Goal: Information Seeking & Learning: Learn about a topic

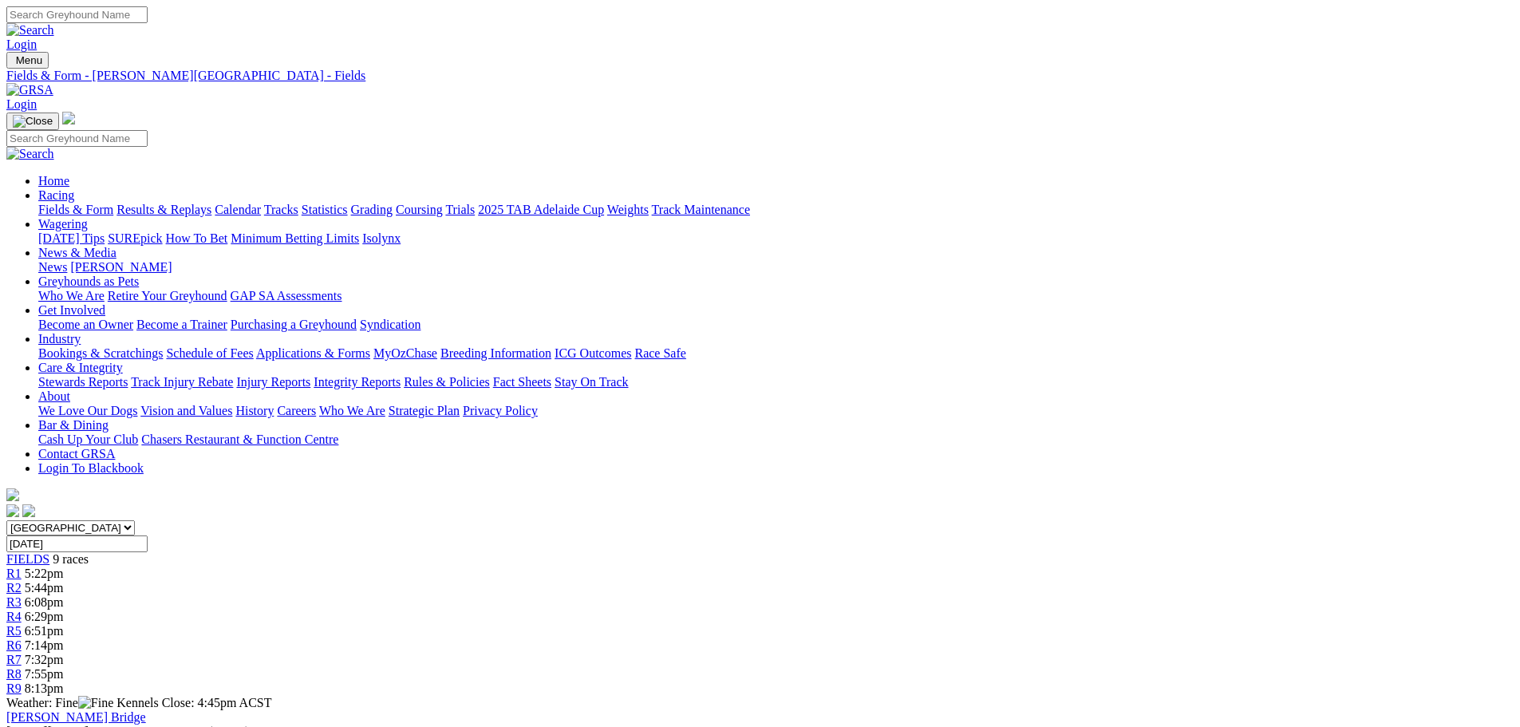
click at [212, 203] on link "Results & Replays" at bounding box center [164, 210] width 95 height 14
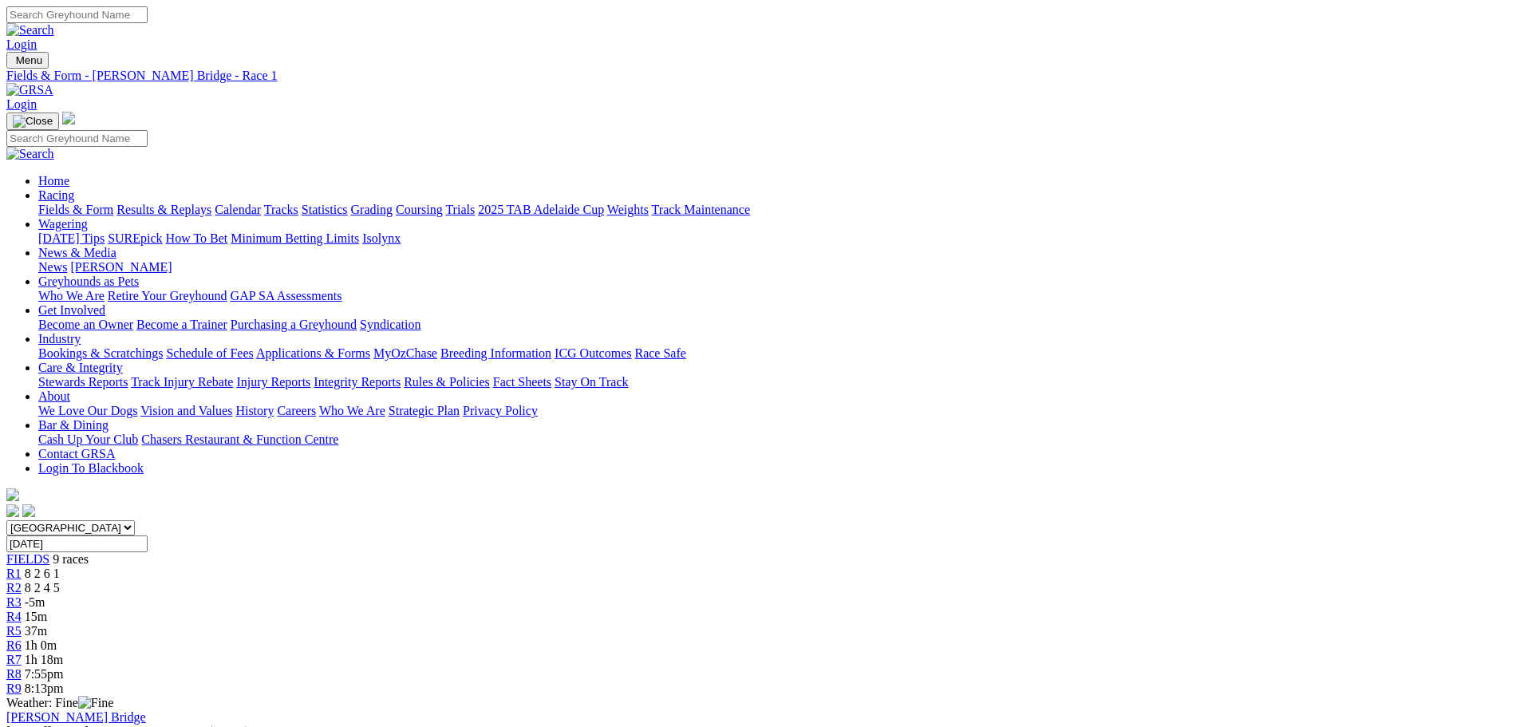
click at [22, 581] on span "R2" at bounding box center [13, 588] width 15 height 14
click at [710, 610] on div "R4 14m" at bounding box center [760, 617] width 1508 height 14
click at [627, 595] on div "R3 -6m" at bounding box center [760, 602] width 1508 height 14
click at [22, 610] on link "R4" at bounding box center [13, 617] width 15 height 14
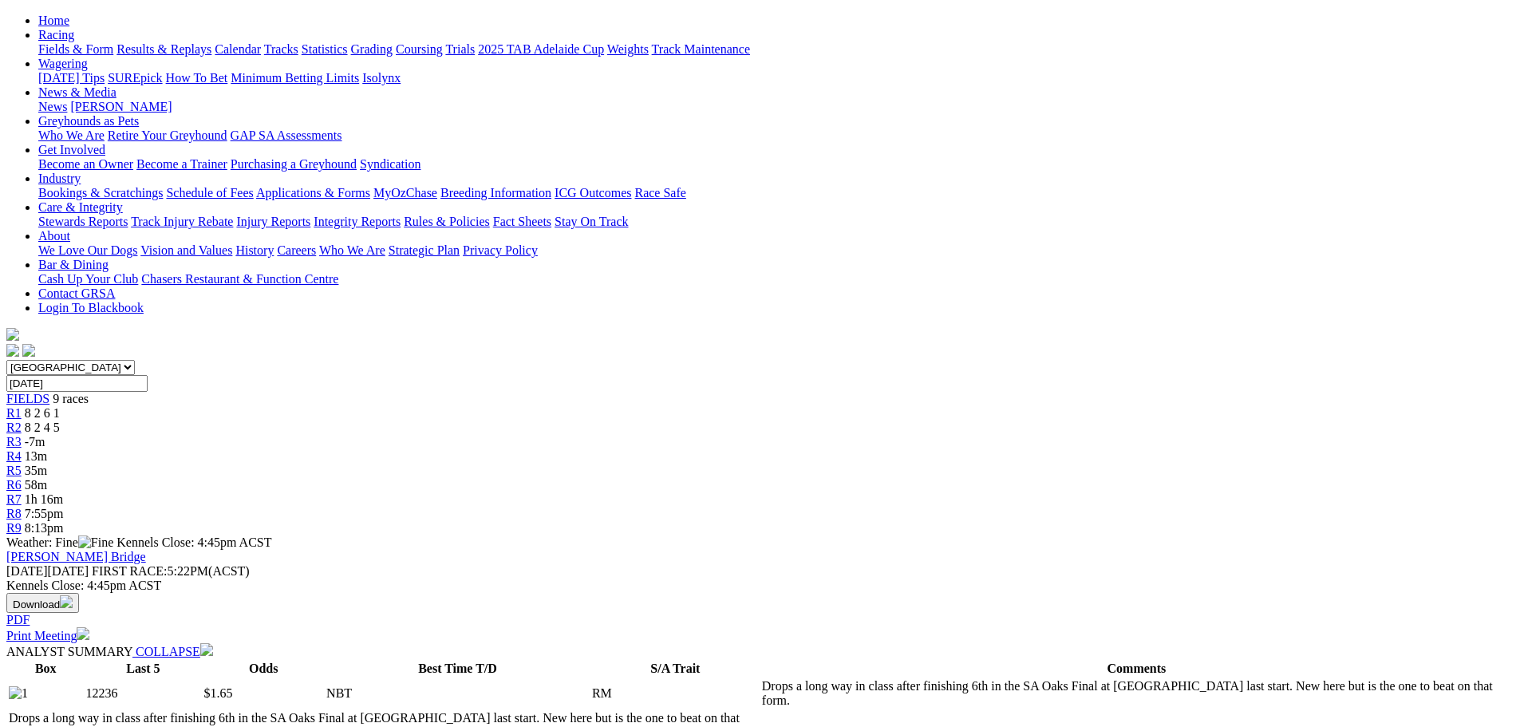
scroll to position [160, 0]
click at [47, 465] on span "35m" at bounding box center [36, 472] width 22 height 14
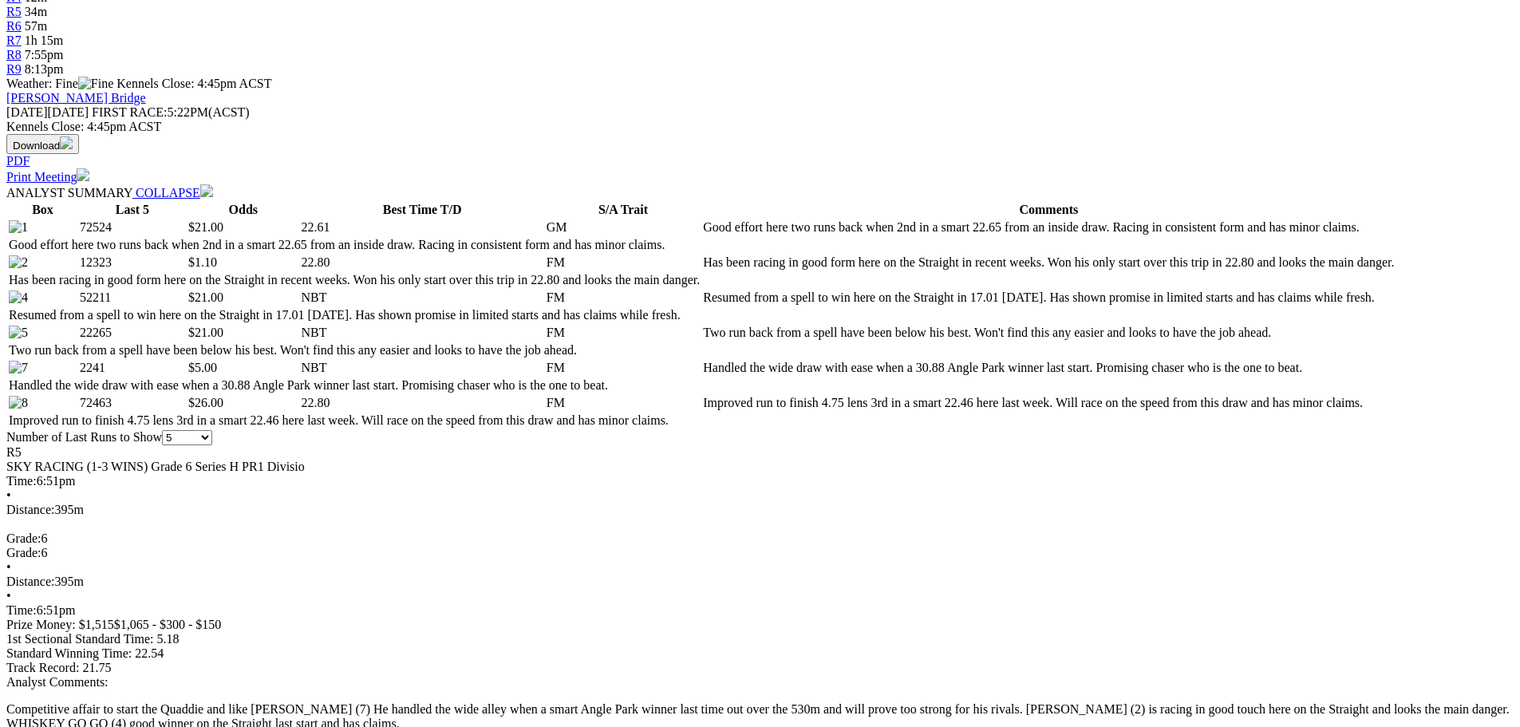
scroll to position [718, 0]
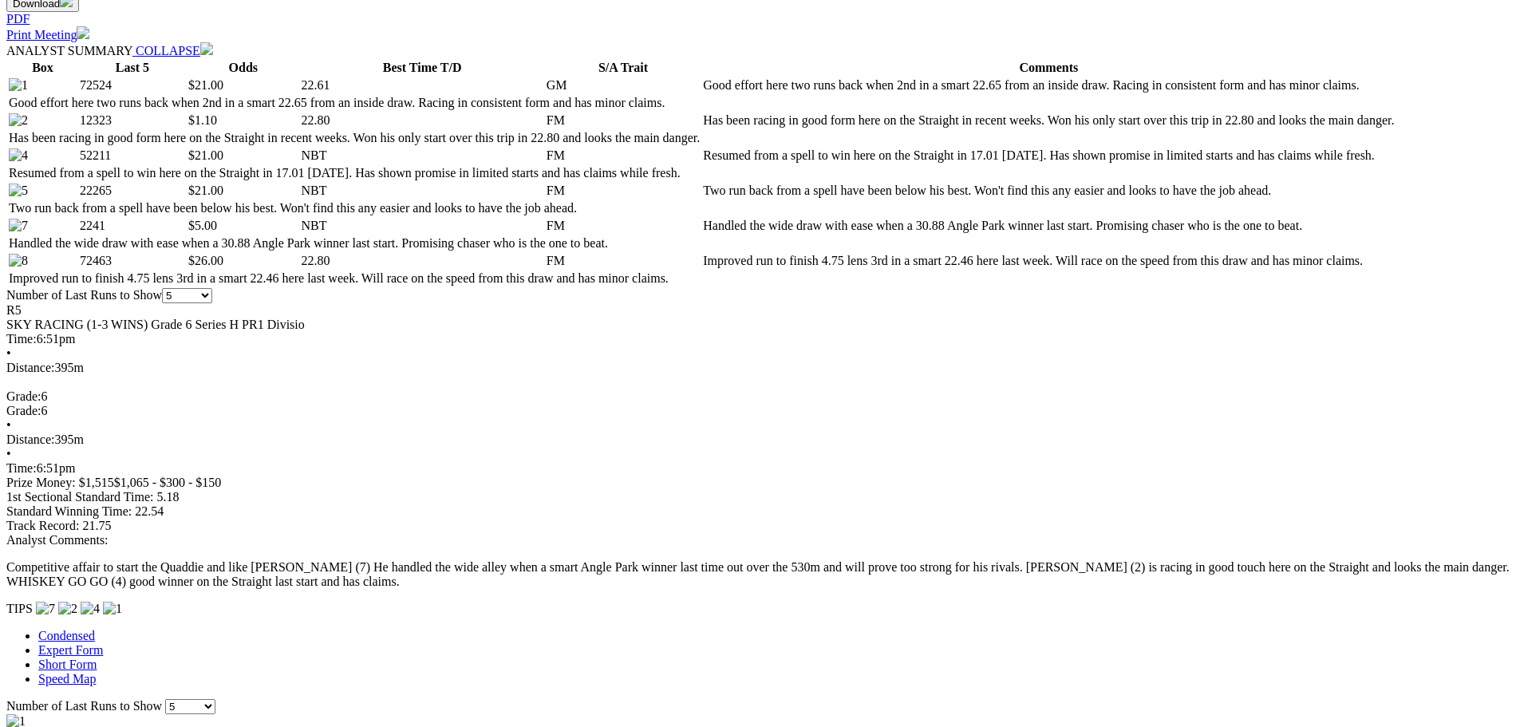
scroll to position [798, 0]
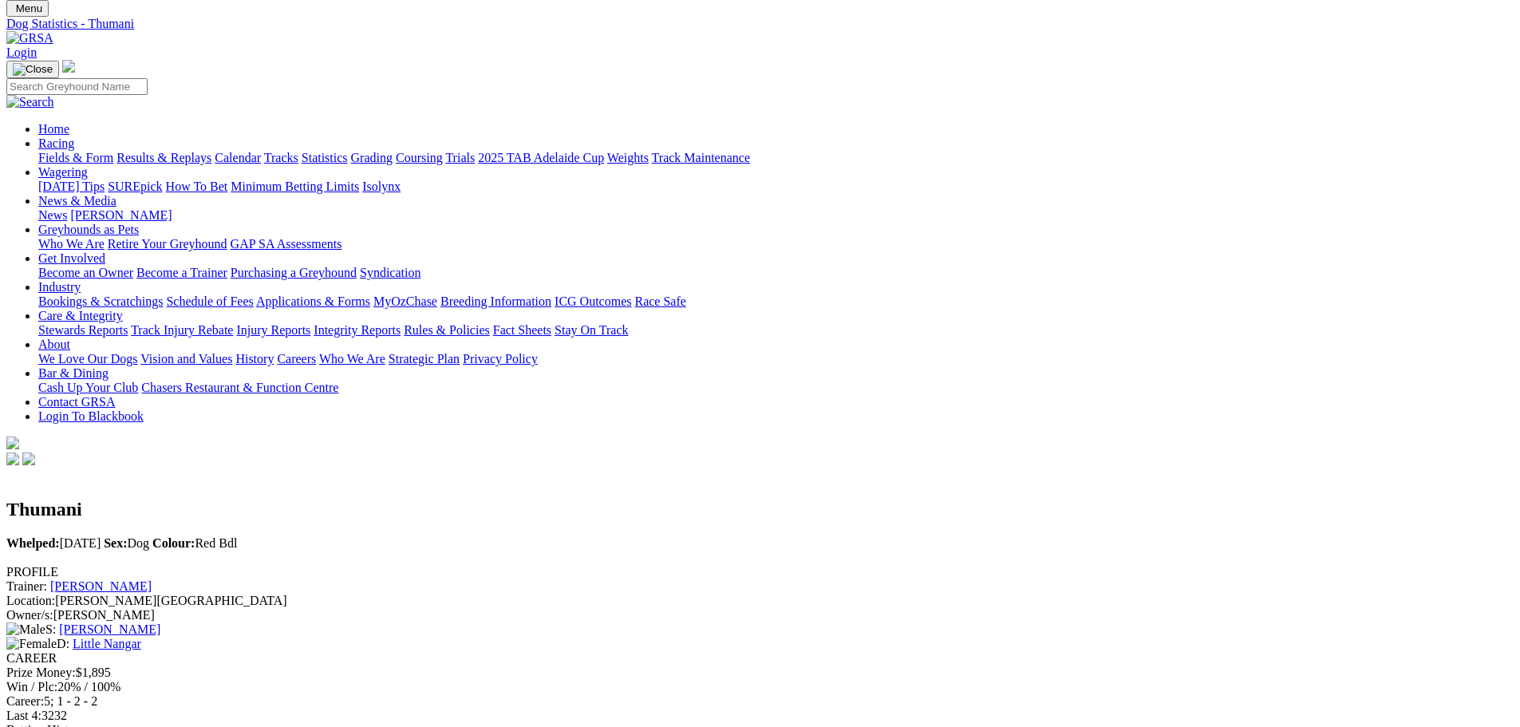
scroll to position [80, 0]
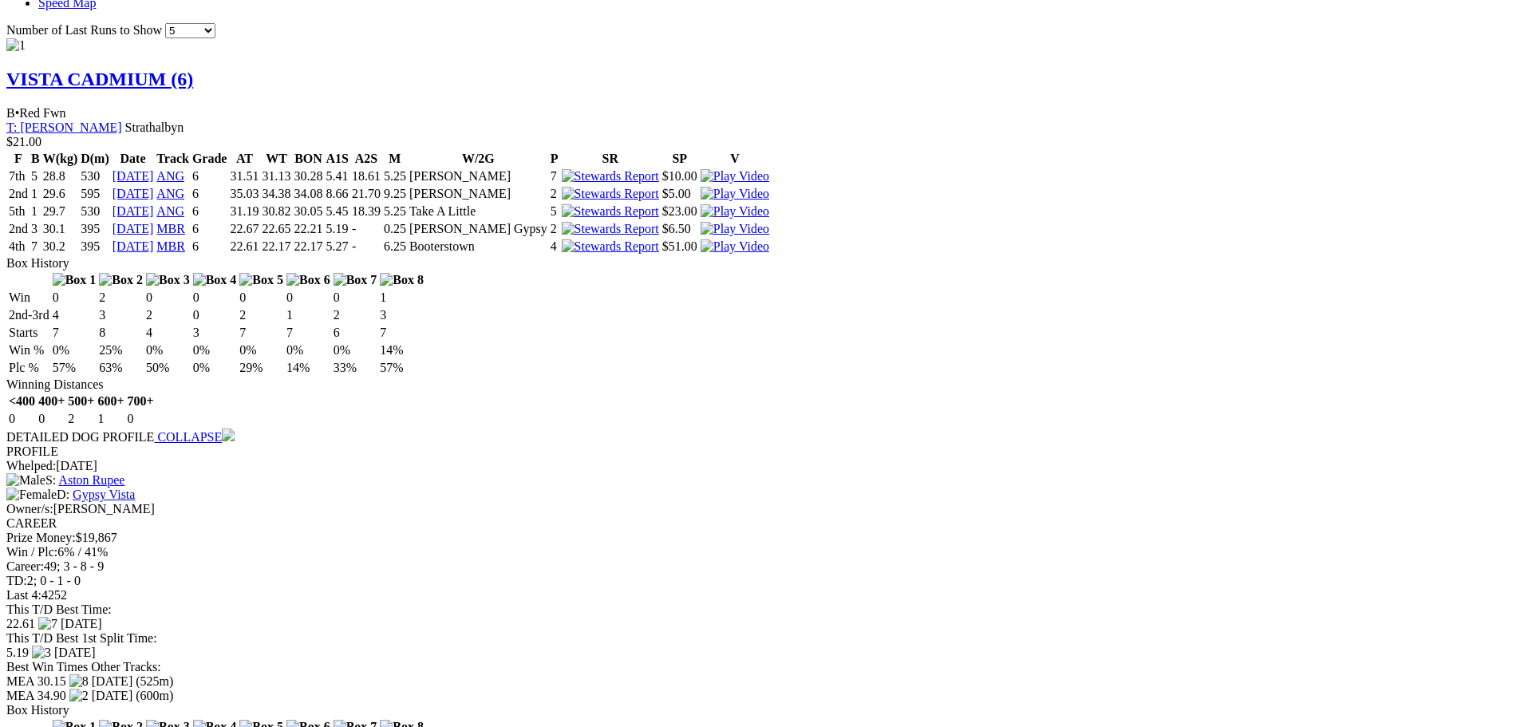
scroll to position [1517, 0]
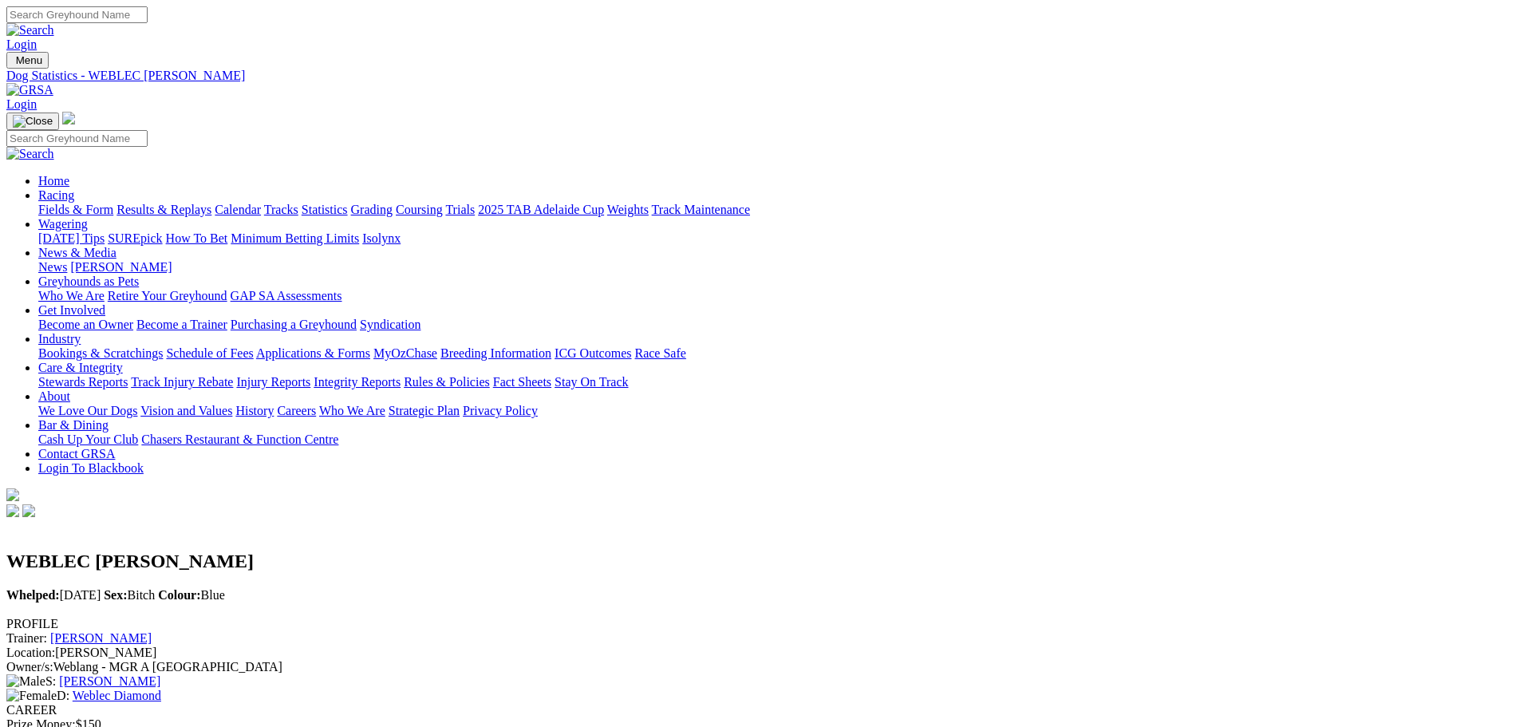
click at [113, 203] on link "Fields & Form" at bounding box center [75, 210] width 75 height 14
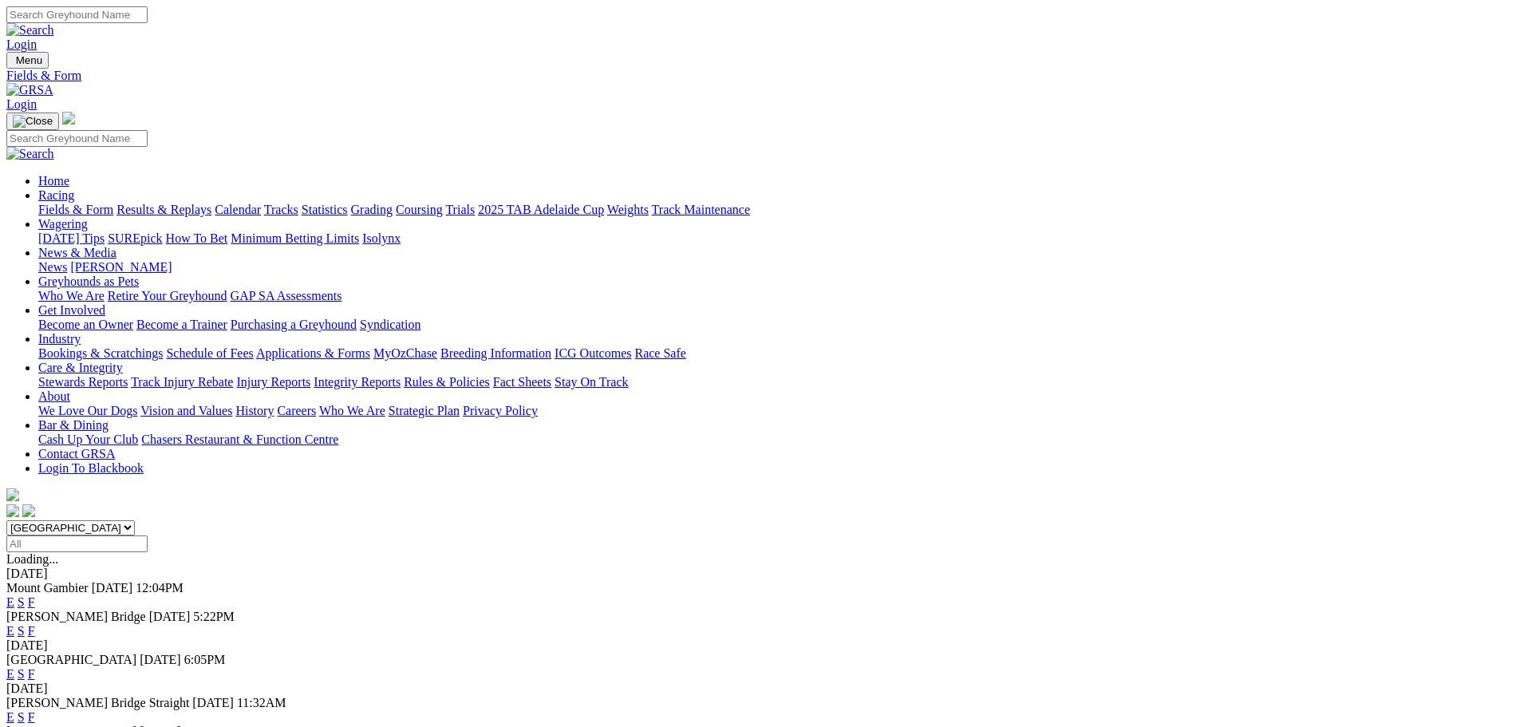
click at [35, 710] on link "F" at bounding box center [31, 717] width 7 height 14
